Goal: Communication & Community: Answer question/provide support

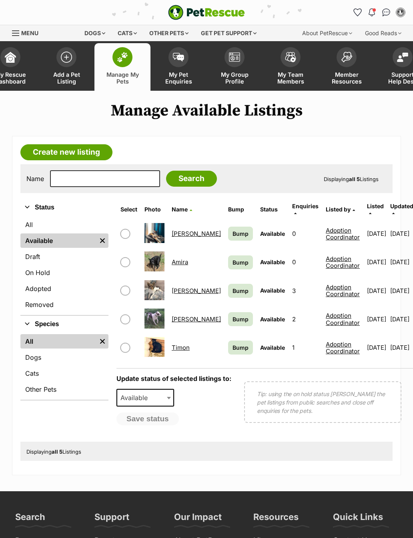
click at [180, 75] on span "My Pet Enquiries" at bounding box center [178, 78] width 36 height 14
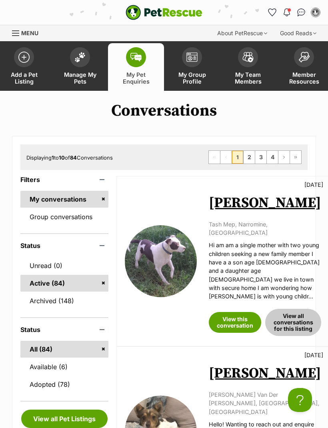
click at [233, 312] on link "View this conversation" at bounding box center [235, 322] width 52 height 21
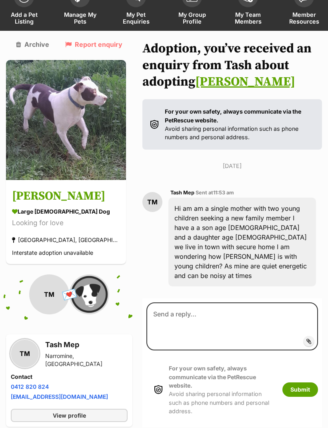
scroll to position [78, 0]
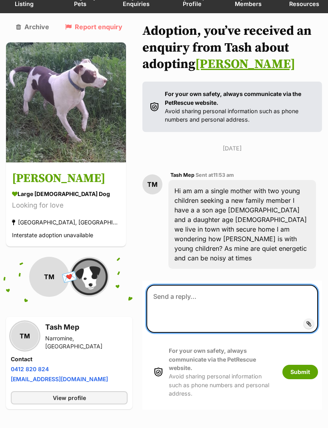
click at [172, 289] on textarea at bounding box center [232, 309] width 172 height 48
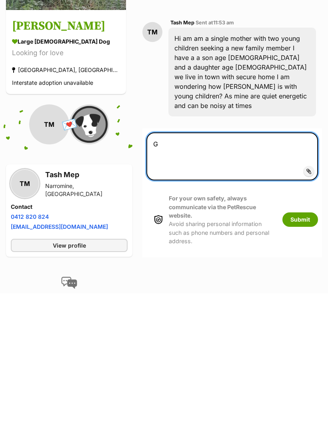
scroll to position [95, 0]
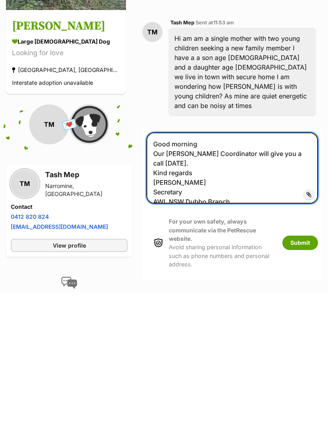
type textarea "Good morning Our Foster Coordinator will give you a call today. Kind regards MJ…"
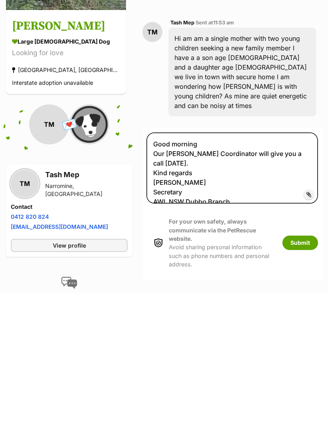
click at [298, 371] on button "Submit" at bounding box center [300, 378] width 36 height 14
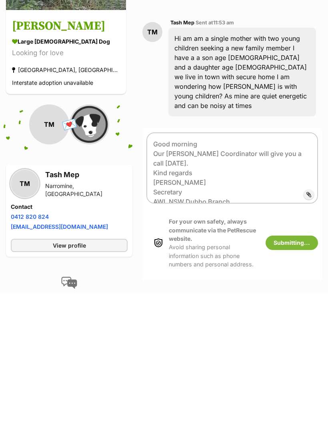
scroll to position [230, 0]
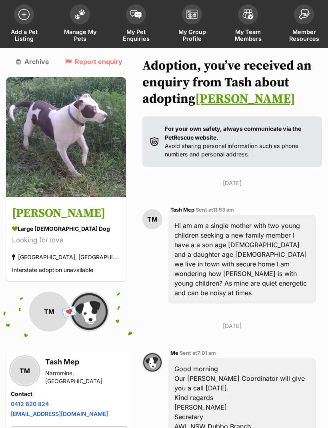
scroll to position [42, 0]
